Goal: Communication & Community: Share content

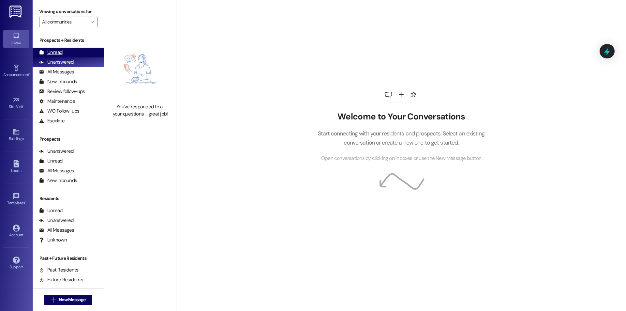
click at [52, 50] on div "Unread" at bounding box center [50, 52] width 23 height 7
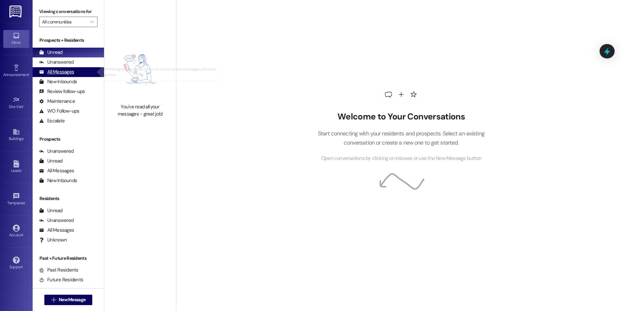
click at [76, 75] on div "All Messages (undefined)" at bounding box center [68, 72] width 71 height 10
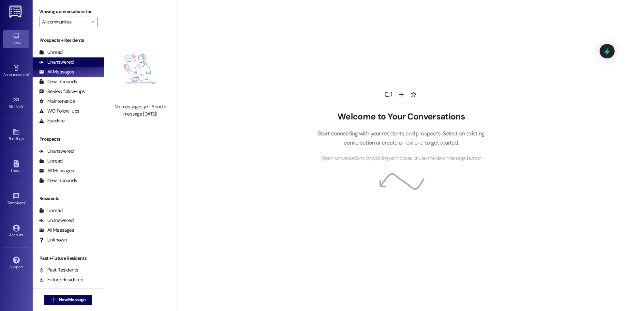
click at [81, 64] on div "Unanswered (0)" at bounding box center [68, 62] width 71 height 10
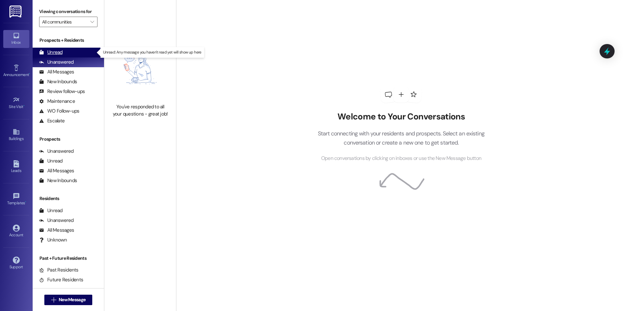
click at [80, 52] on div "Unread (0)" at bounding box center [68, 53] width 71 height 10
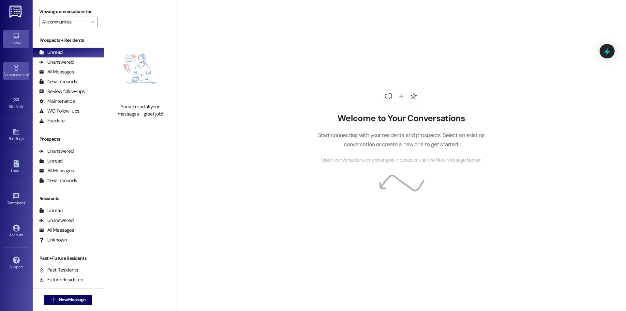
click at [20, 65] on link "Announcement •" at bounding box center [16, 71] width 26 height 18
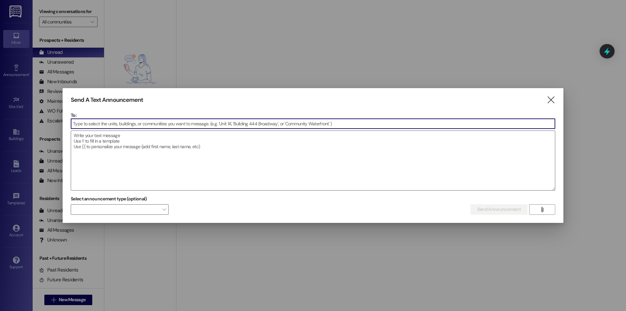
click at [125, 124] on input at bounding box center [313, 124] width 484 height 10
type input "cent"
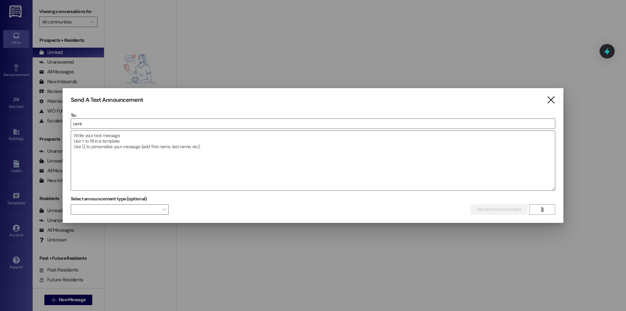
click at [549, 99] on icon "" at bounding box center [550, 99] width 9 height 7
